Goal: Book appointment/travel/reservation

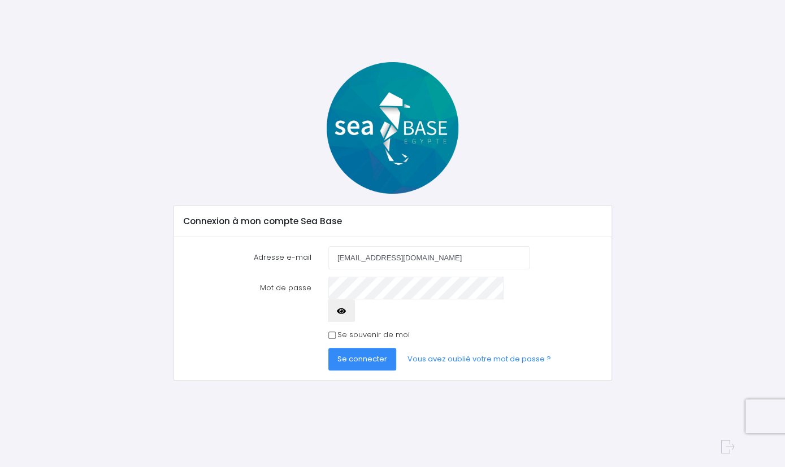
click at [374, 348] on button "Se connecter" at bounding box center [362, 359] width 68 height 23
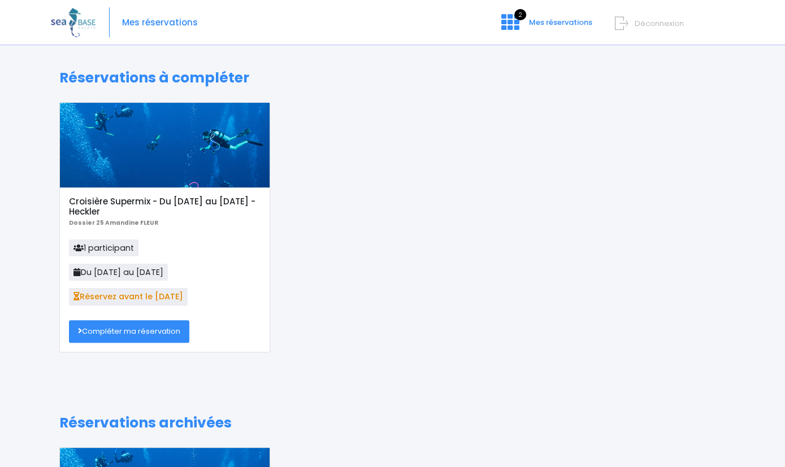
click at [157, 333] on link "Compléter ma réservation" at bounding box center [129, 331] width 120 height 23
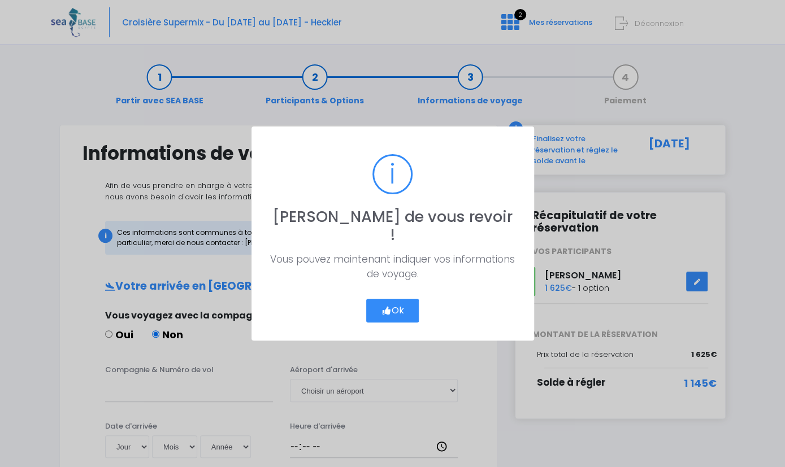
click at [404, 300] on button "Ok" at bounding box center [392, 311] width 53 height 24
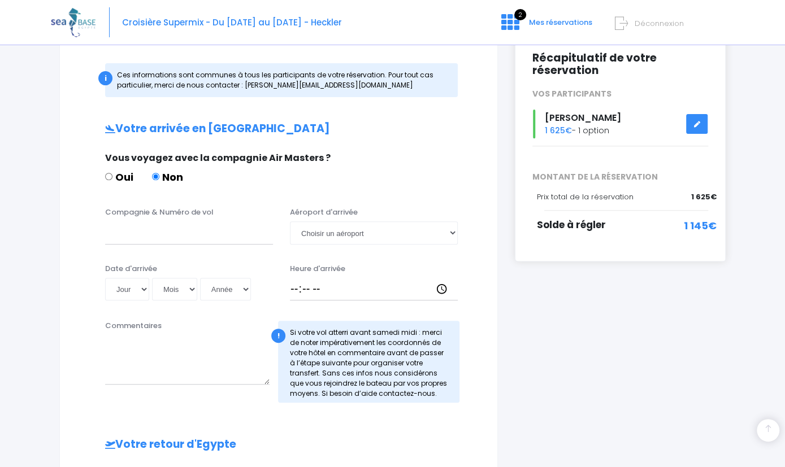
scroll to position [157, 0]
click at [249, 236] on input "Compagnie & Numéro de vol" at bounding box center [189, 233] width 168 height 23
type input "Easyjet EZS1593"
click at [105, 278] on select "Jour 01 02 03 04 05 06 07 08 09 10 11 12 13 14 15 16 17 18 19 20 21 22 23 24 25…" at bounding box center [127, 289] width 44 height 23
select select "08"
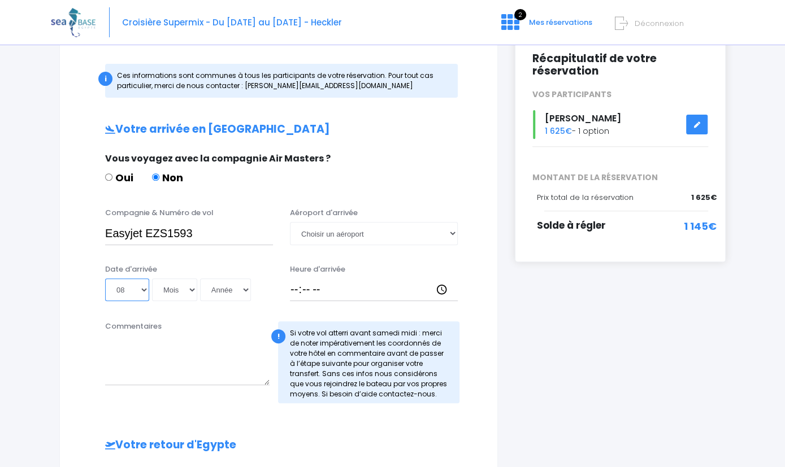
click option "08" at bounding box center [0, 0] width 0 height 0
click at [152, 278] on select "Mois 01 02 03 04 05 06 07 08 09 10 11 12" at bounding box center [174, 289] width 45 height 23
select select "11"
click option "11" at bounding box center [0, 0] width 0 height 0
click at [200, 278] on select "Année 2045 2044 2043 2042 2041 2040 2039 2038 2037 2036 2035 2034 2033 2032 203…" at bounding box center [225, 289] width 51 height 23
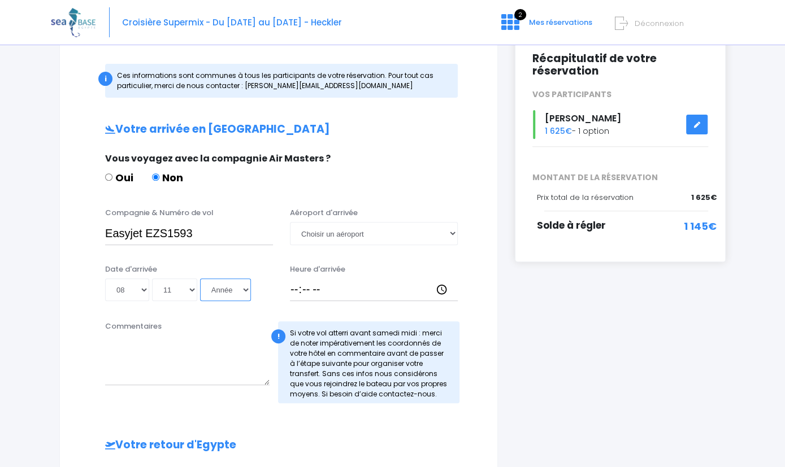
select select "2025"
click option "2025" at bounding box center [0, 0] width 0 height 0
type input "2025-11-08"
click at [337, 291] on input "Heure d'arrivée" at bounding box center [374, 289] width 168 height 23
type input "13:30"
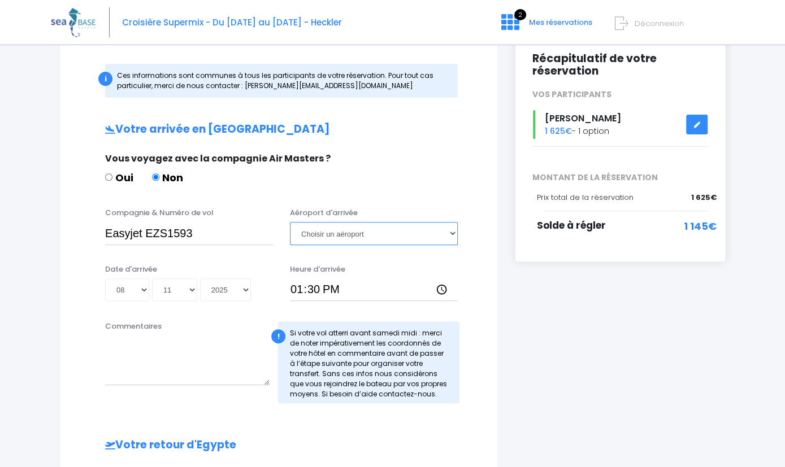
click at [290, 222] on select "Choisir un aéroport Hurghada Marsa Alam" at bounding box center [374, 233] width 168 height 23
select select "Hurghada"
click option "Hurghada" at bounding box center [0, 0] width 0 height 0
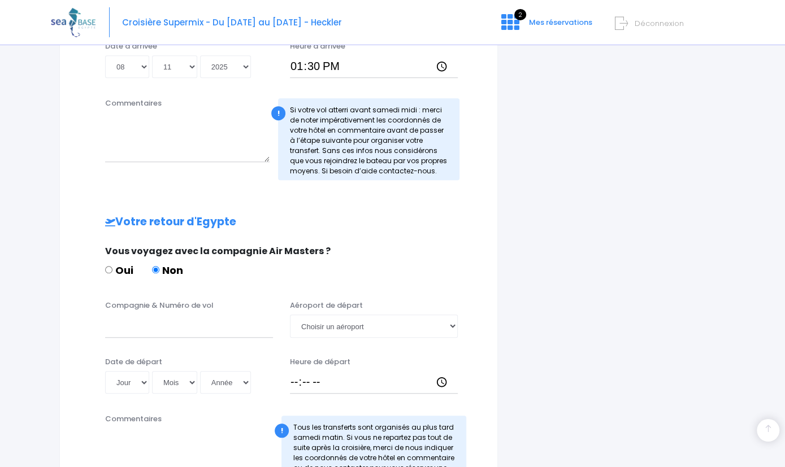
scroll to position [463, 0]
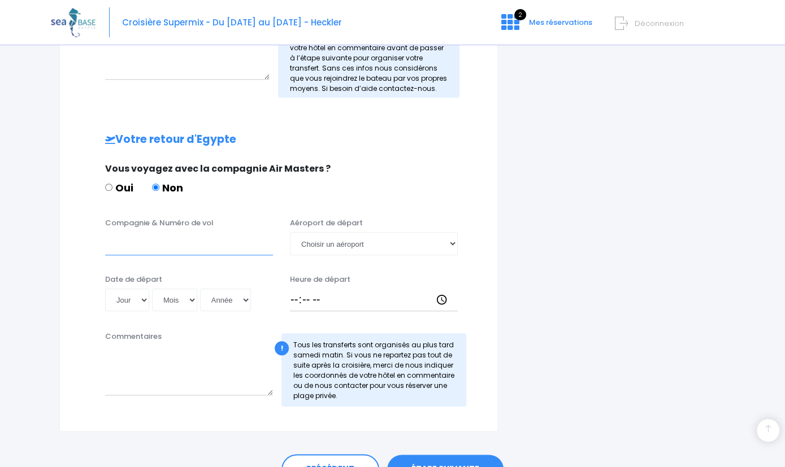
click at [131, 245] on input "Compagnie & Numéro de vol" at bounding box center [189, 243] width 168 height 23
type input "Easyjet EZS1594"
click at [105, 289] on select "Jour 01 02 03 04 05 06 07 08 09 10 11 12 13 14 15 16 17 18 19 20 21 22 23 24 25…" at bounding box center [127, 300] width 44 height 23
select select "15"
click option "15" at bounding box center [0, 0] width 0 height 0
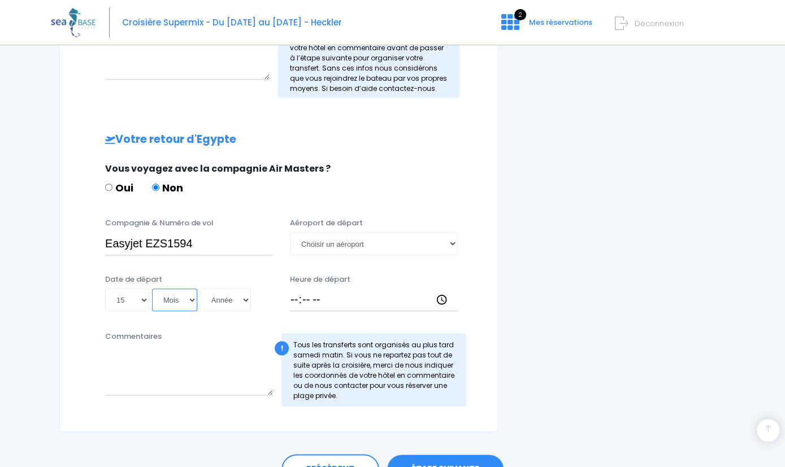
click at [152, 289] on select "Mois 01 02 03 04 05 06 07 08 09 10 11 12" at bounding box center [174, 300] width 45 height 23
select select "11"
click option "11" at bounding box center [0, 0] width 0 height 0
click at [200, 289] on select "Année 2045 2044 2043 2042 2041 2040 2039 2038 2037 2036 2035 2034 2033 2032 203…" at bounding box center [225, 300] width 51 height 23
select select "2025"
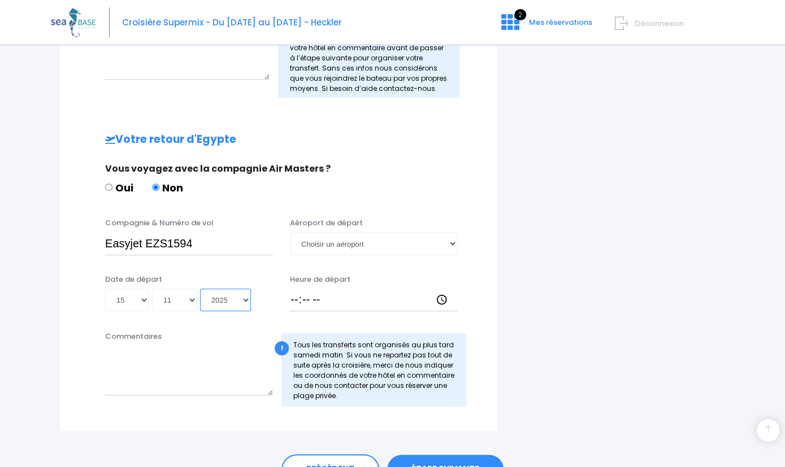
click option "2025" at bounding box center [0, 0] width 0 height 0
type input "2025-11-15"
click at [290, 232] on select "Choisir un aéroport Hurghada Marsa Alam" at bounding box center [374, 243] width 168 height 23
select select "Hurghada"
click option "Hurghada" at bounding box center [0, 0] width 0 height 0
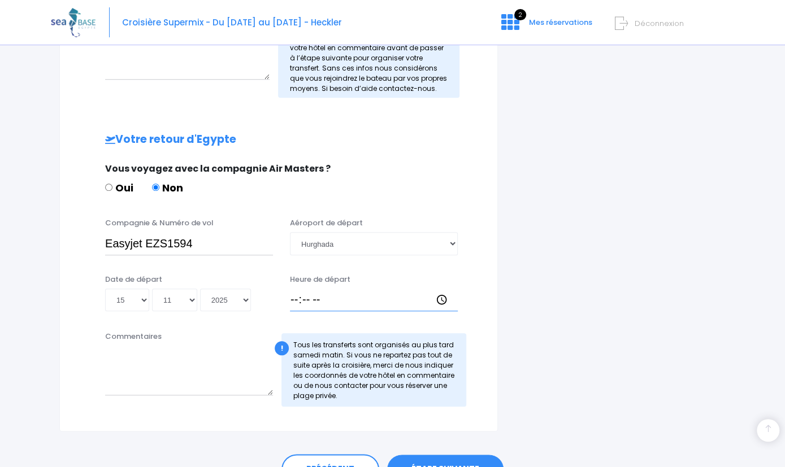
click at [312, 300] on input "Heure de départ" at bounding box center [374, 300] width 168 height 23
click at [289, 305] on div "Heure de départ" at bounding box center [373, 293] width 185 height 38
click at [295, 302] on input "Heure de départ" at bounding box center [374, 300] width 168 height 23
type input "14:25"
click at [451, 407] on div "Commentaires ! Tous les transferts sont organisés au plus tard samedi matin. Si…" at bounding box center [278, 372] width 409 height 83
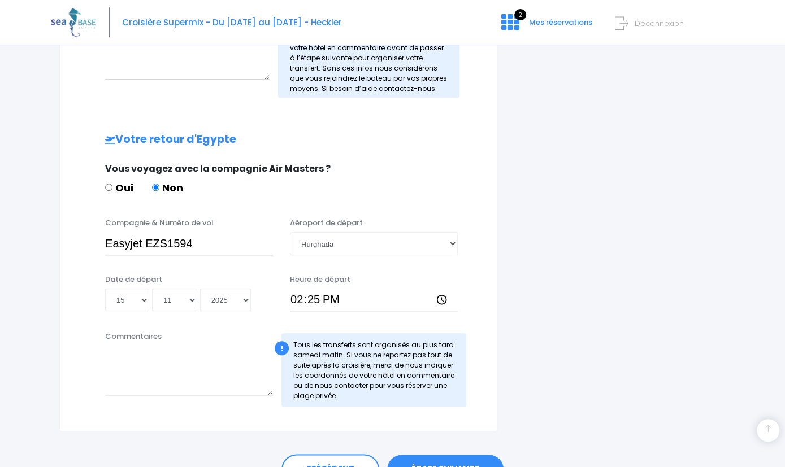
scroll to position [524, 0]
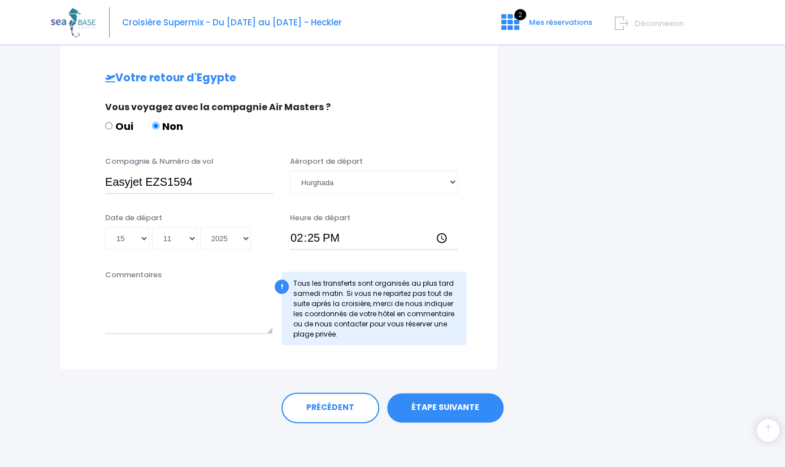
click at [446, 406] on link "ÉTAPE SUIVANTE" at bounding box center [445, 407] width 116 height 29
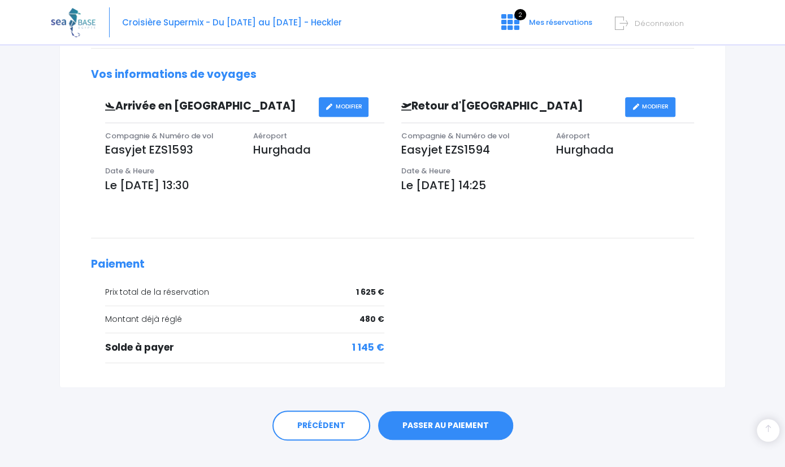
scroll to position [308, 0]
click at [434, 425] on link "PASSER AU PAIEMENT" at bounding box center [445, 425] width 135 height 29
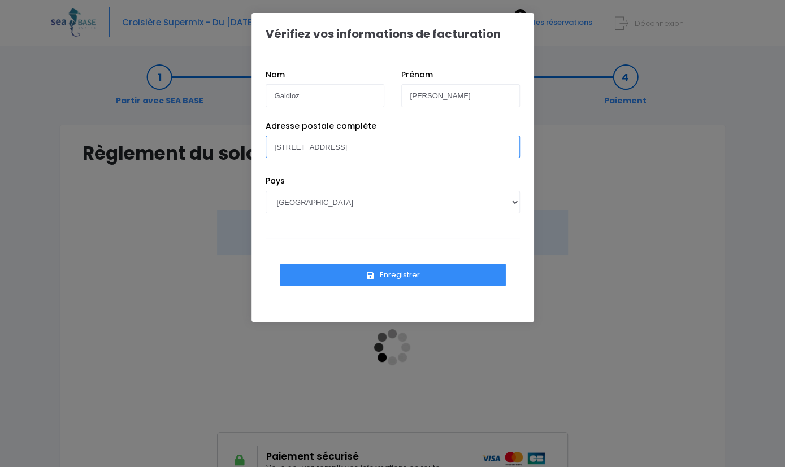
drag, startPoint x: 458, startPoint y: 150, endPoint x: 202, endPoint y: 140, distance: 256.1
click at [202, 140] on div "Vérifiez vos informations de facturation Nom Gaidioz [PERSON_NAME] Pays [GEOGRA…" at bounding box center [392, 233] width 785 height 467
drag, startPoint x: 352, startPoint y: 147, endPoint x: 247, endPoint y: 144, distance: 105.1
click at [265, 144] on input "159 avenue du petit port 73100 Aix les Bains" at bounding box center [392, 147] width 254 height 23
type input "90 chemin de l'annonciade 73100 Aix les Bains"
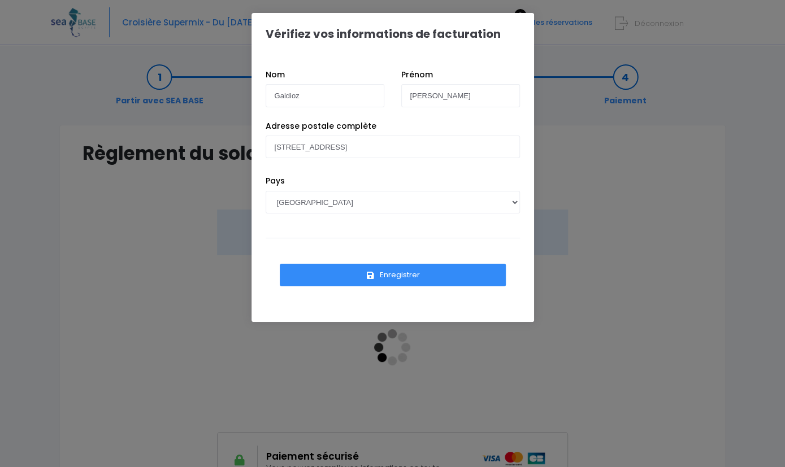
click at [394, 276] on button "Enregistrer" at bounding box center [393, 275] width 226 height 23
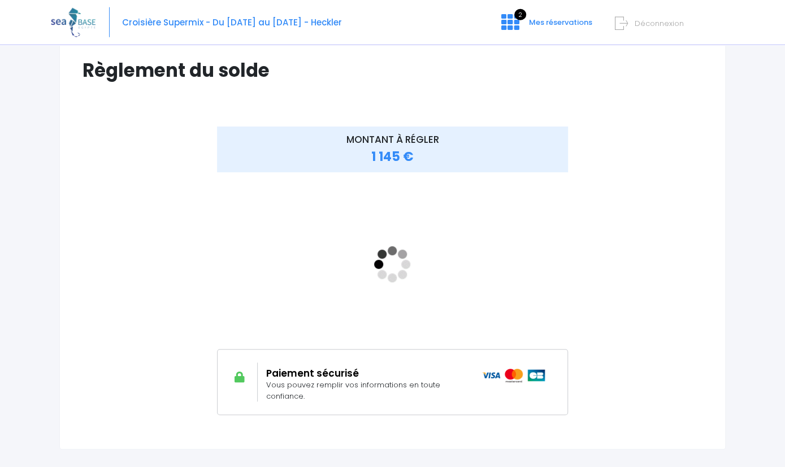
scroll to position [82, 0]
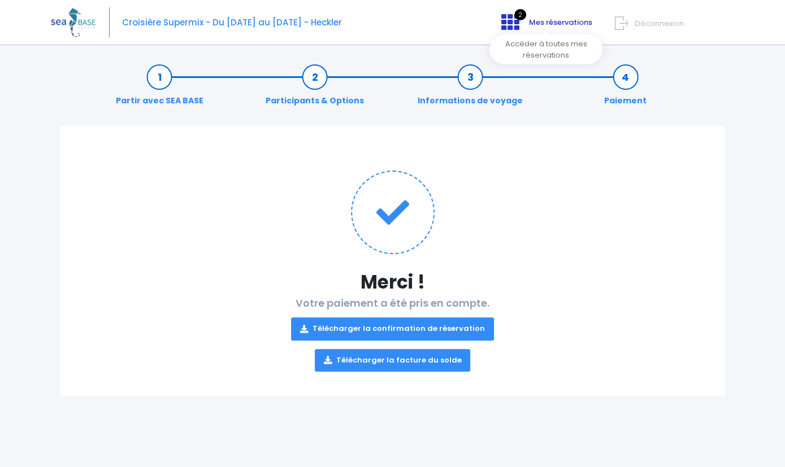
click at [565, 21] on span "Mes réservations" at bounding box center [560, 22] width 63 height 11
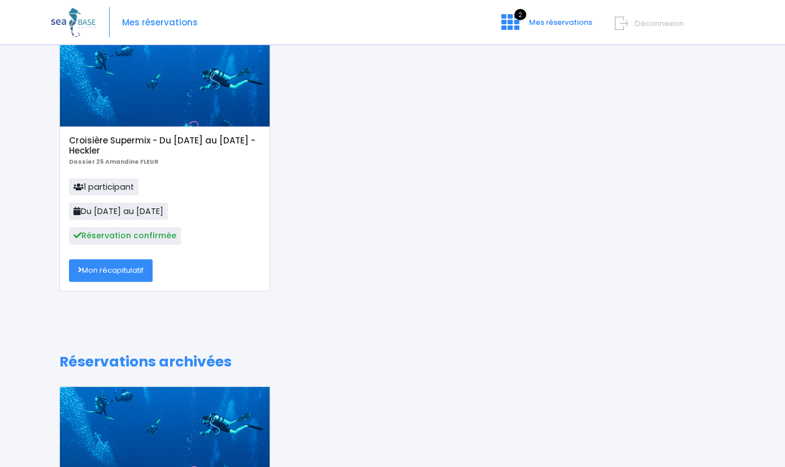
scroll to position [88, 0]
